Goal: Contribute content: Contribute content

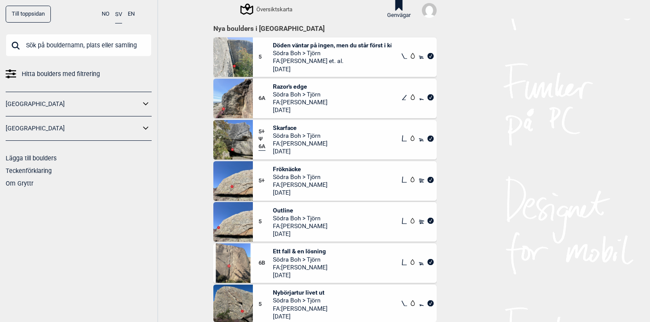
click at [240, 95] on img at bounding box center [233, 99] width 40 height 40
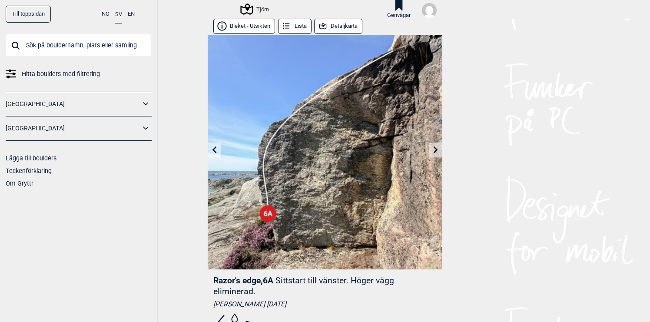
click at [240, 96] on img at bounding box center [325, 152] width 234 height 234
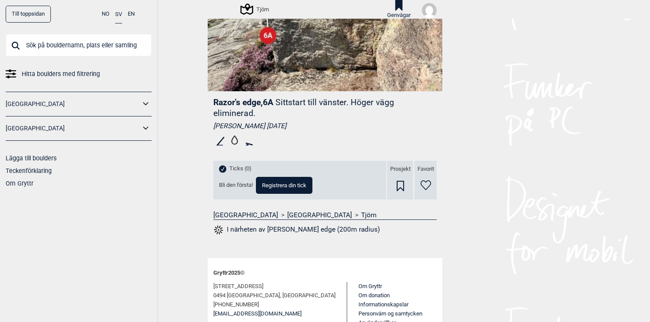
scroll to position [177, 0]
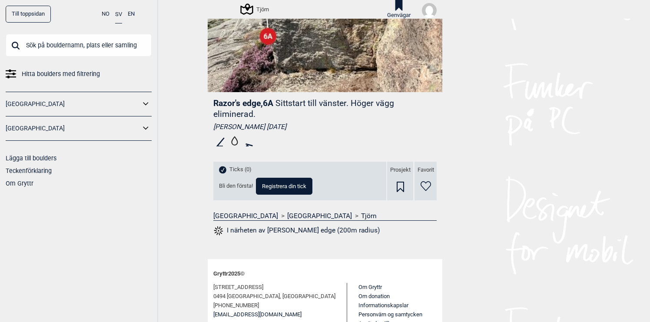
click at [273, 189] on span "Registrera din tick" at bounding box center [284, 186] width 44 height 6
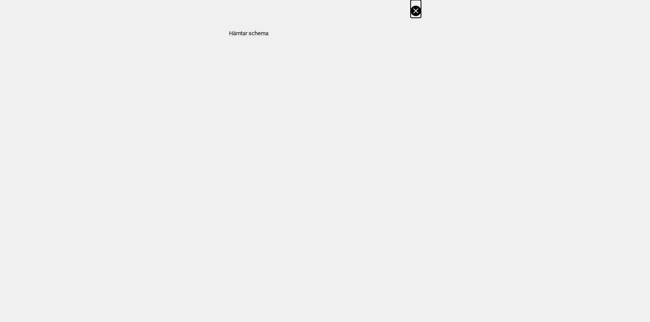
select select "90"
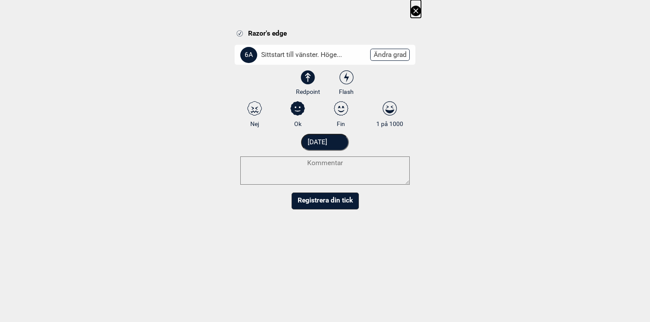
click at [416, 10] on icon at bounding box center [415, 11] width 10 height 10
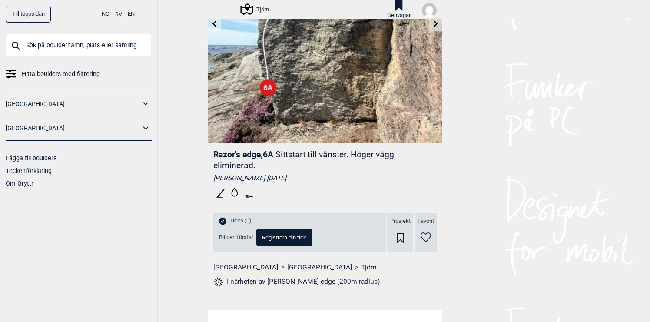
scroll to position [0, 0]
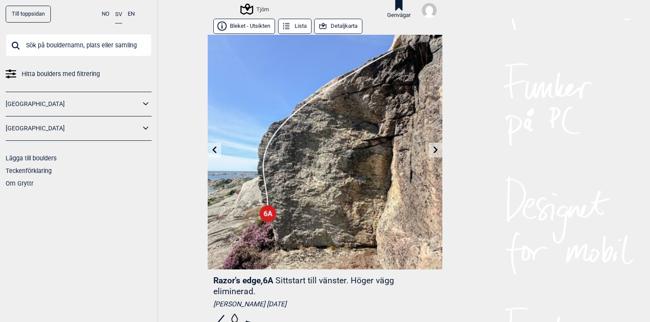
click at [432, 11] on img at bounding box center [429, 10] width 15 height 15
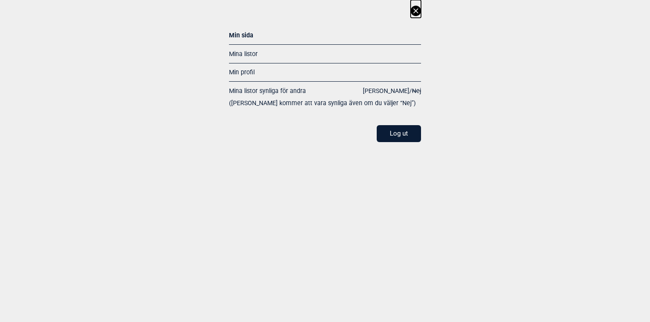
click at [238, 53] on link "Mina listor" at bounding box center [243, 53] width 29 height 7
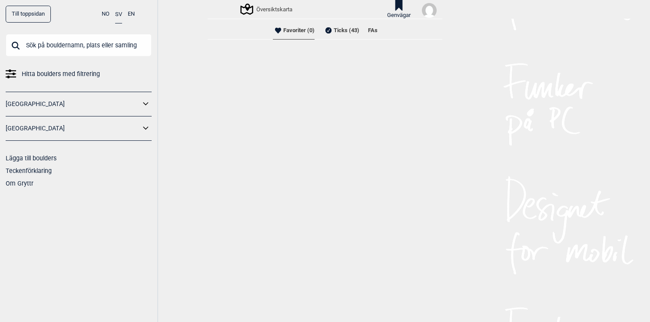
click at [345, 30] on li "Ticks (43)" at bounding box center [341, 30] width 36 height 17
